Goal: Task Accomplishment & Management: Complete application form

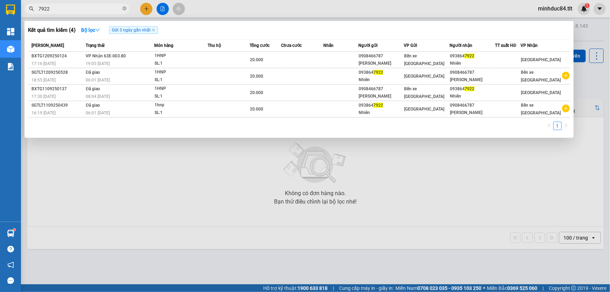
click at [105, 12] on input "7922" at bounding box center [79, 9] width 82 height 8
click at [124, 8] on icon "close-circle" at bounding box center [124, 8] width 4 height 4
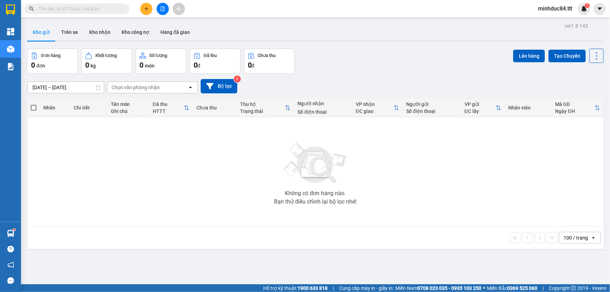
click at [110, 8] on input "text" at bounding box center [79, 9] width 82 height 8
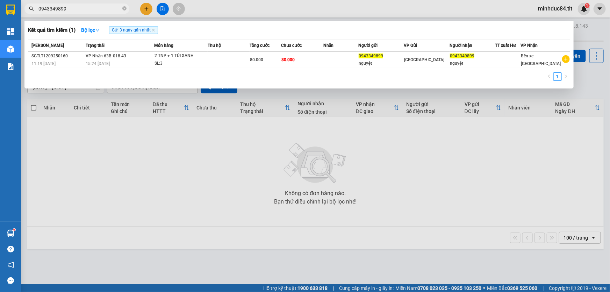
type input "0943349899"
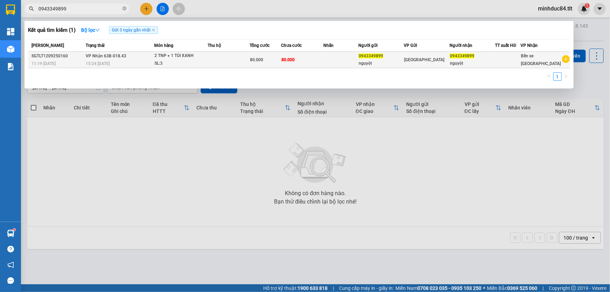
click at [388, 64] on div "nguyệt" at bounding box center [381, 63] width 45 height 7
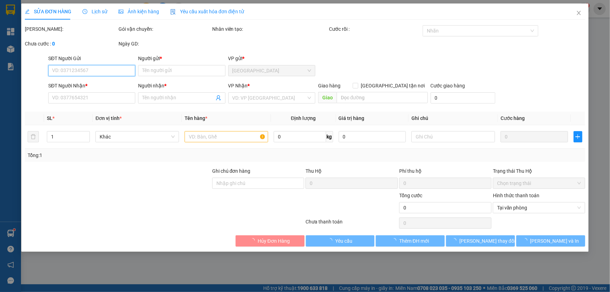
type input "0943349899"
type input "nguyệt"
type input "0943349899"
type input "nguyệt"
type input "80.000"
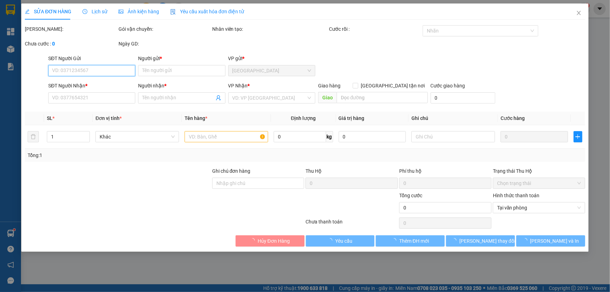
type input "80.000"
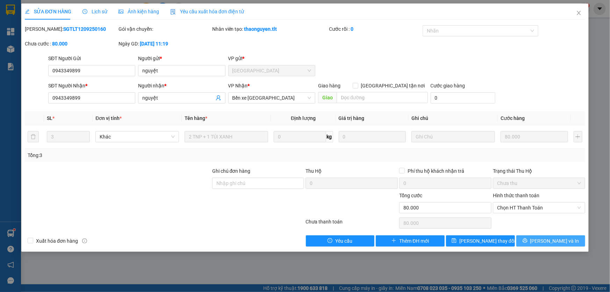
click at [550, 239] on span "[PERSON_NAME] và In" at bounding box center [554, 241] width 49 height 8
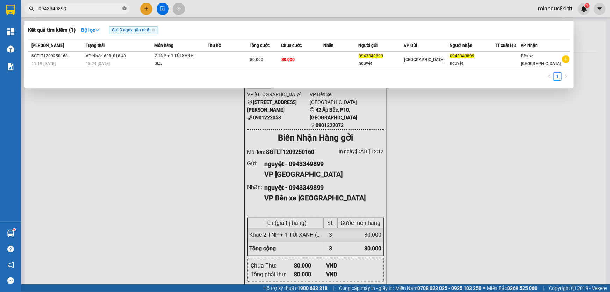
click at [123, 8] on icon "close-circle" at bounding box center [124, 8] width 4 height 4
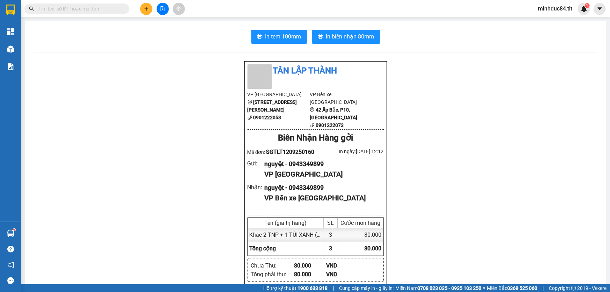
click at [108, 16] on div "Kết quả tìm kiếm ( 1 ) Bộ lọc Gửi 3 ngày gần nhất Mã ĐH Trạng thái Món hàng Thu…" at bounding box center [305, 8] width 610 height 17
click at [112, 12] on input "text" at bounding box center [79, 9] width 82 height 8
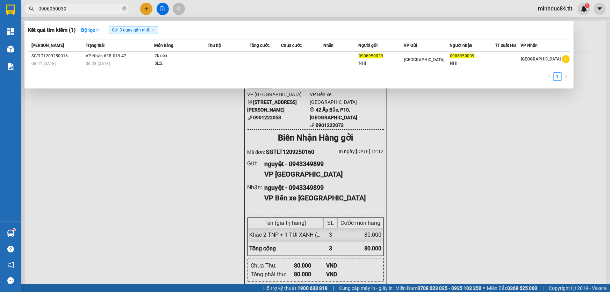
type input "0906950039"
